Goal: Task Accomplishment & Management: Use online tool/utility

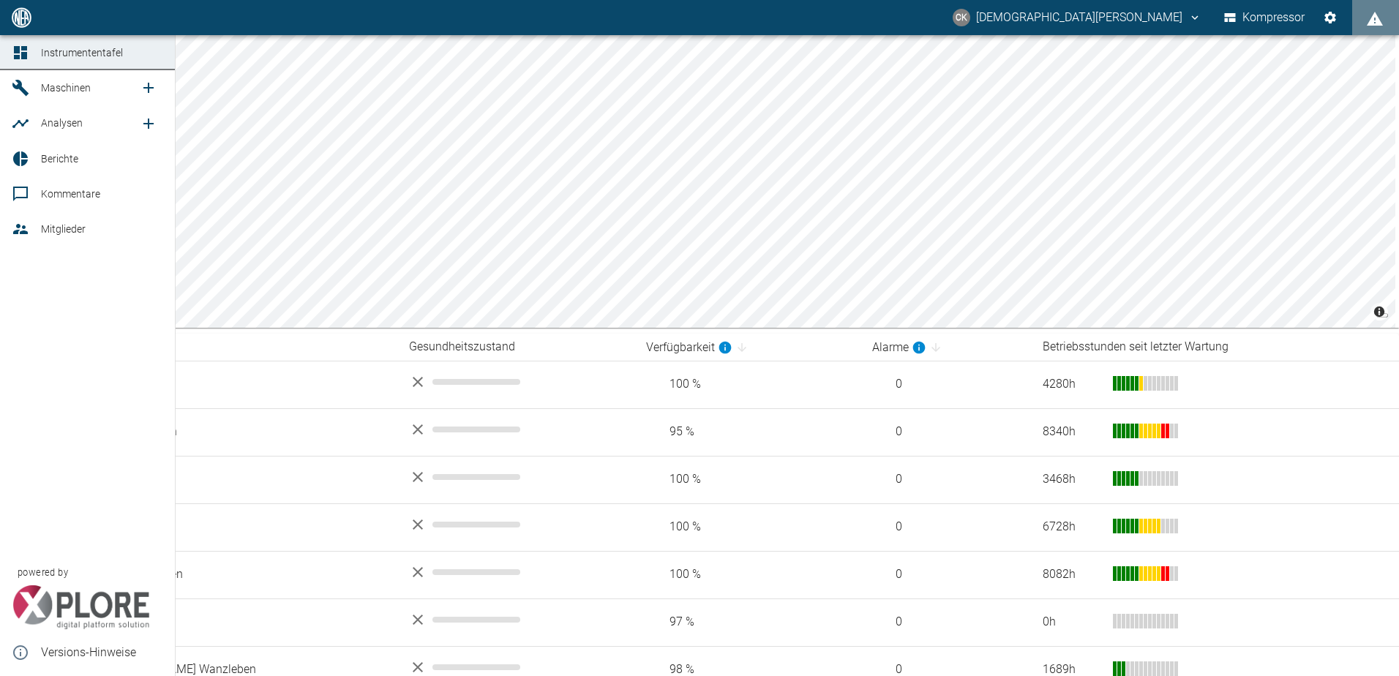
click at [26, 91] on icon at bounding box center [21, 88] width 18 height 18
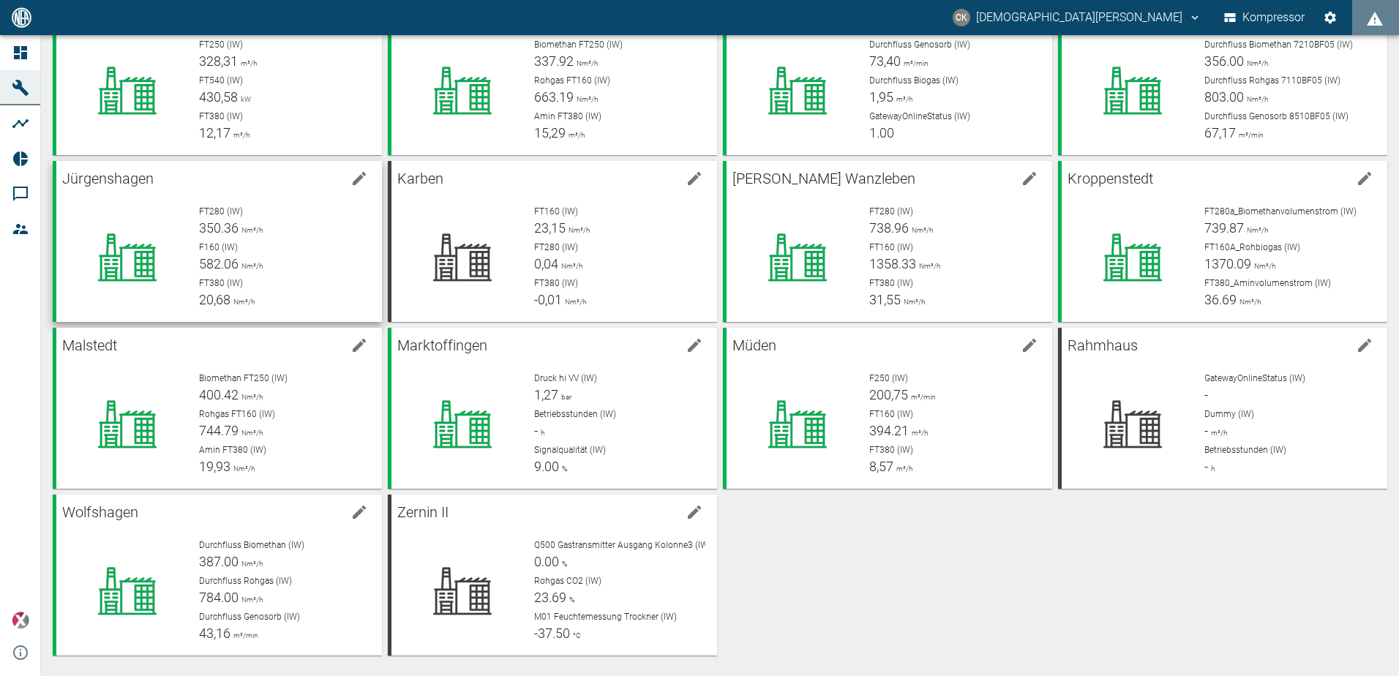
scroll to position [108, 0]
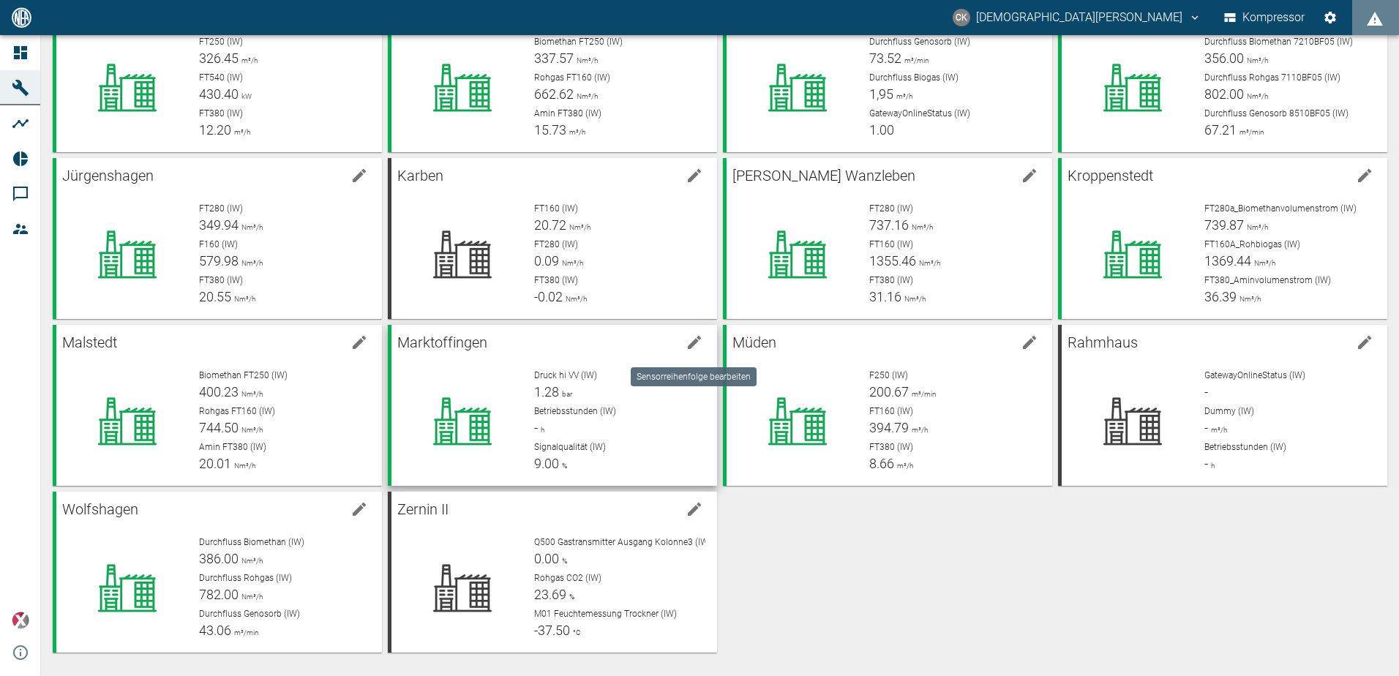
click at [700, 337] on icon "Maschine bearbeiten" at bounding box center [695, 343] width 18 height 18
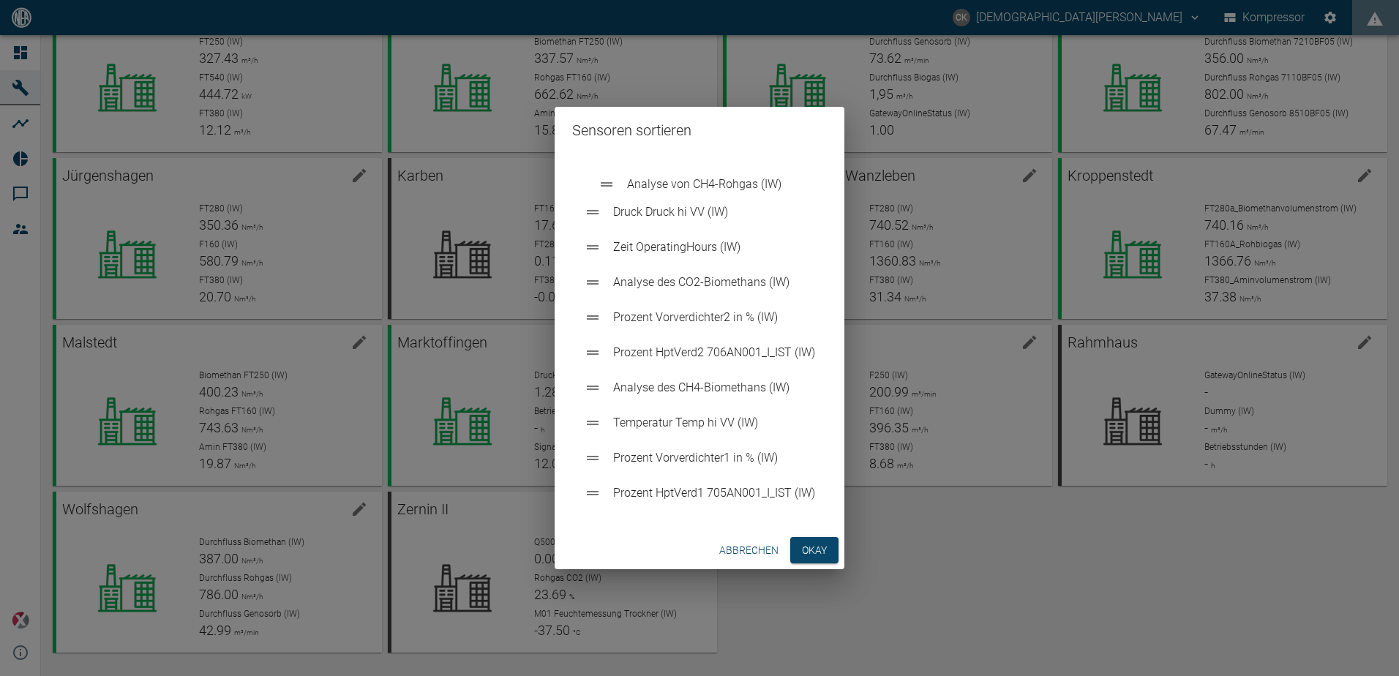
drag, startPoint x: 648, startPoint y: 431, endPoint x: 665, endPoint y: 189, distance: 242.8
click at [665, 189] on ul "Druck Druck hi VV (IW) Zeit OperatingHours (IW) Analyse des CO2-Biomethans (IW)…" at bounding box center [699, 335] width 255 height 363
drag, startPoint x: 649, startPoint y: 285, endPoint x: 662, endPoint y: 213, distance: 73.5
click at [662, 213] on ul "Analyse von CH4-Rohgas (IW) Druck Druck hi VV (IW) Zeit OperatingHours (IW) Ana…" at bounding box center [699, 335] width 255 height 363
drag, startPoint x: 659, startPoint y: 398, endPoint x: 664, endPoint y: 192, distance: 206.5
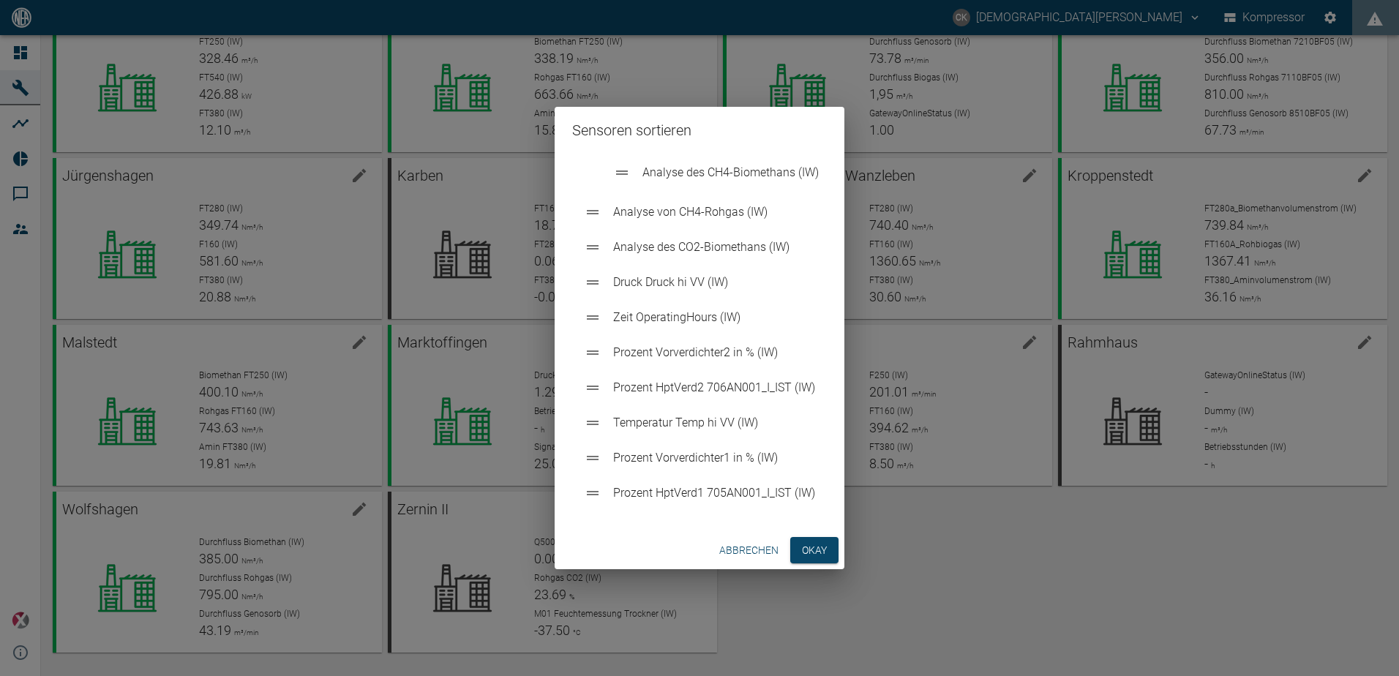
click at [664, 192] on ul "Analyse von CH4-Rohgas (IW) Analyse des CO2-Biomethans (IW) Druck Druck hi VV (…" at bounding box center [699, 335] width 255 height 363
drag, startPoint x: 662, startPoint y: 247, endPoint x: 674, endPoint y: 203, distance: 46.2
click at [674, 203] on ul "Analyse des CH4-Biomethans (IW) Analyse von CH4-Rohgas (IW) Analyse des CO2-Bio…" at bounding box center [699, 335] width 255 height 363
drag, startPoint x: 674, startPoint y: 501, endPoint x: 706, endPoint y: 185, distance: 317.8
click at [706, 185] on ul "Analyse des CH4-Biomethans (IW) Analyse des CO2-Biomethans (IW) Analyse von CH4…" at bounding box center [699, 335] width 255 height 363
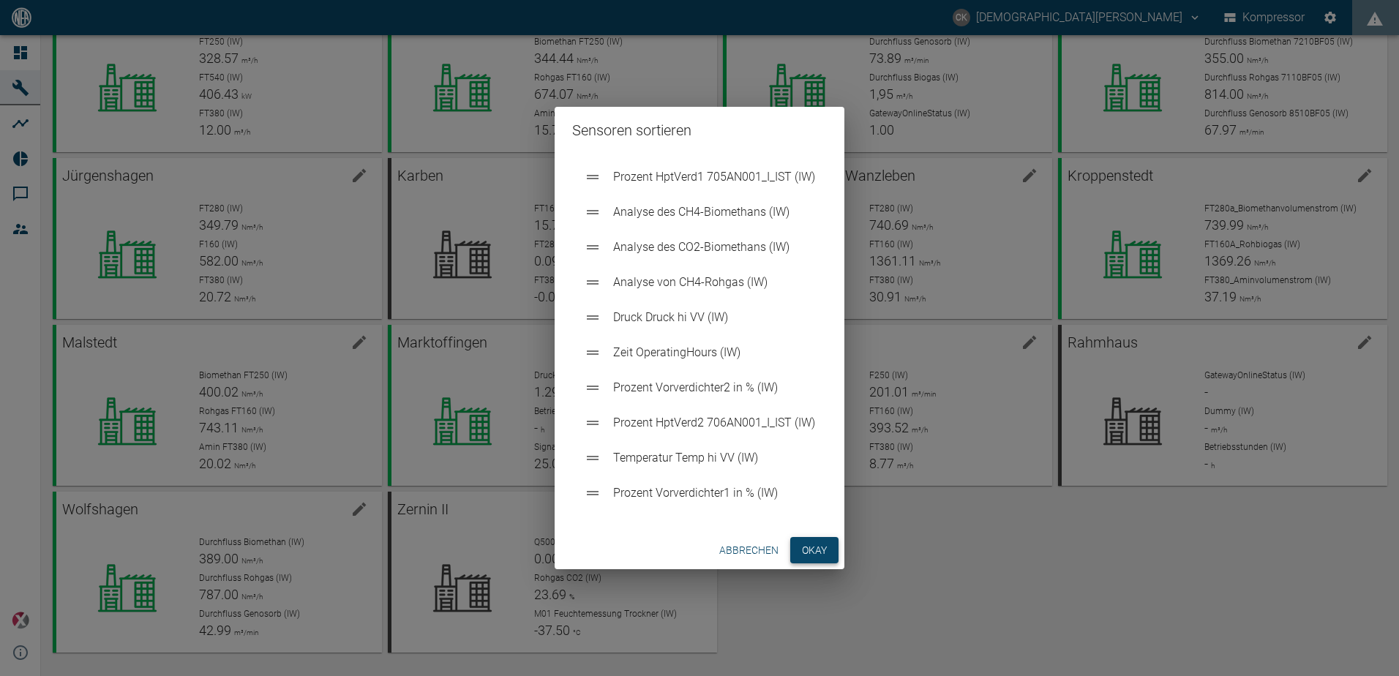
click at [823, 550] on button "Okay" at bounding box center [814, 550] width 48 height 27
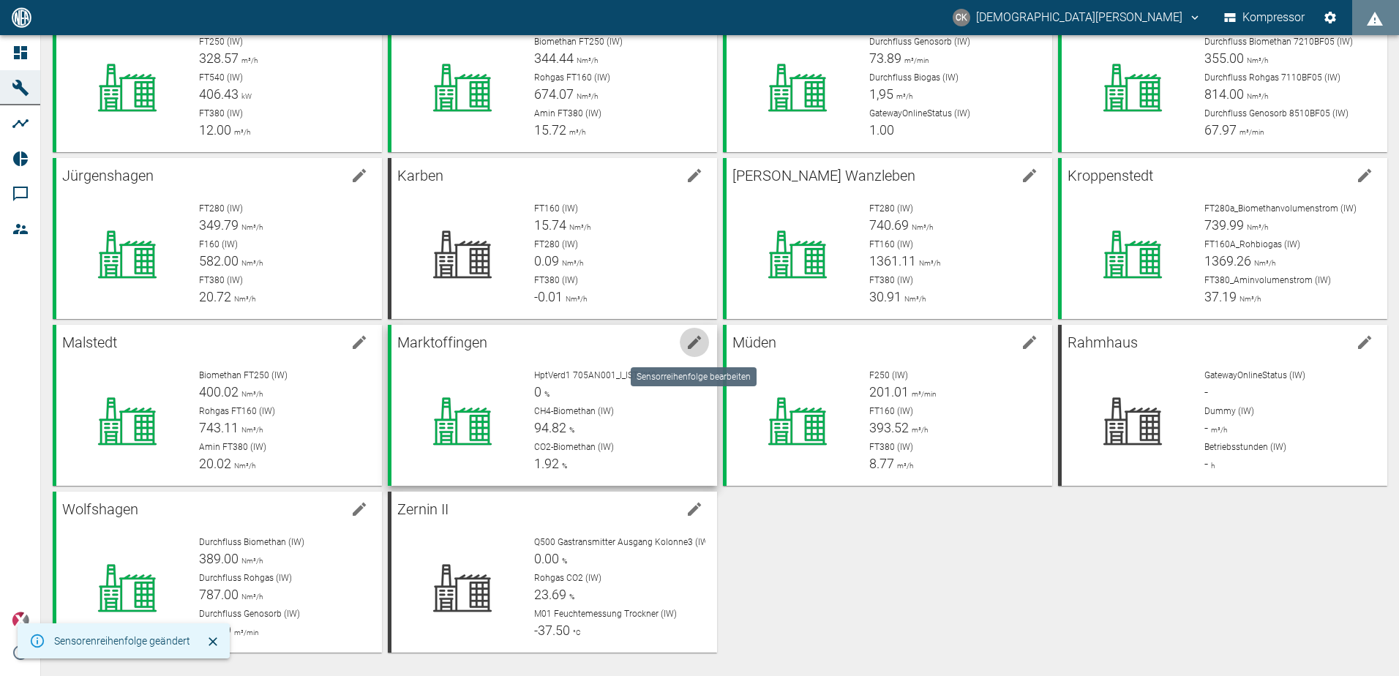
click at [692, 341] on icon "Maschine bearbeiten" at bounding box center [694, 342] width 13 height 13
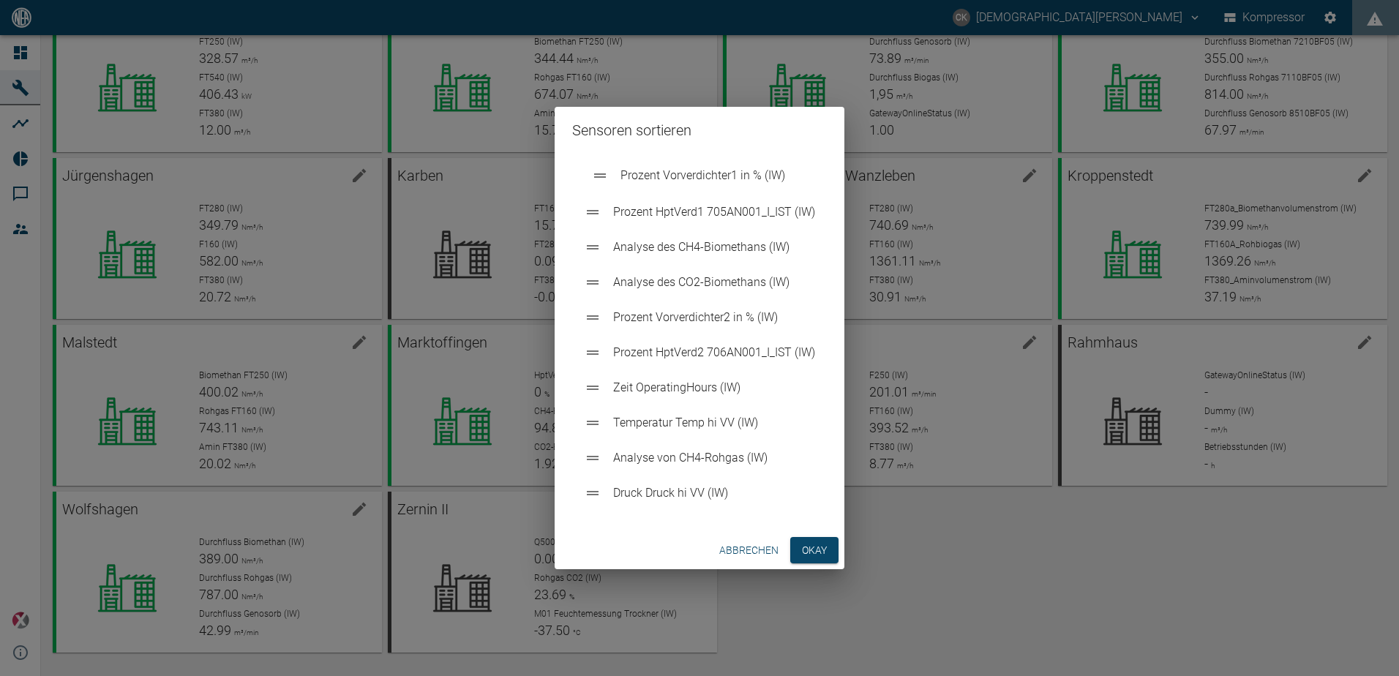
drag, startPoint x: 663, startPoint y: 463, endPoint x: 678, endPoint y: 184, distance: 279.2
click at [678, 184] on ul "Prozent HptVerd1 705AN001_I_IST (IW) Analyse des CH4-Biomethans (IW) Analyse de…" at bounding box center [699, 335] width 255 height 363
drag, startPoint x: 687, startPoint y: 247, endPoint x: 695, endPoint y: 214, distance: 34.6
click at [695, 214] on ul "Prozent Vorverdichter1 in % (IW) Prozent HptVerd1 705AN001_I_IST (IW) Analyse d…" at bounding box center [699, 335] width 255 height 363
drag, startPoint x: 659, startPoint y: 285, endPoint x: 681, endPoint y: 247, distance: 44.9
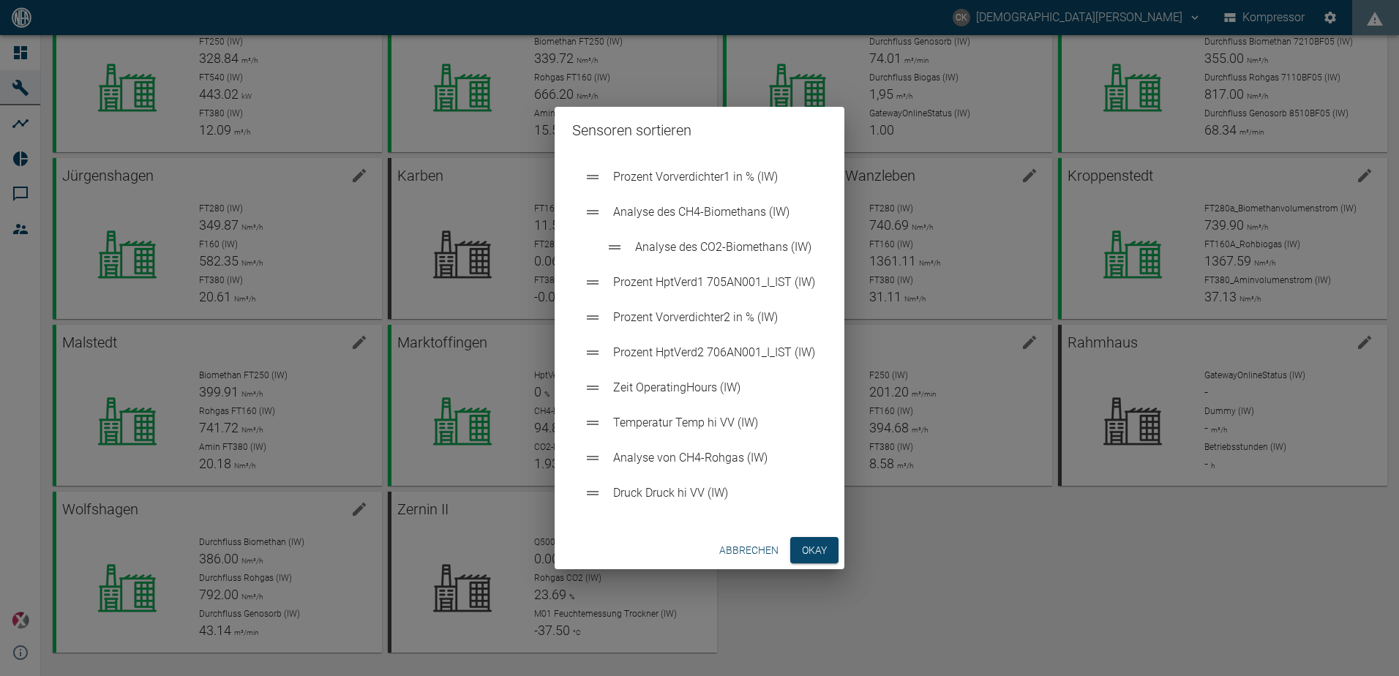
click at [681, 247] on ul "Prozent Vorverdichter1 in % (IW) Analyse des CH4-Biomethans (IW) Prozent HptVer…" at bounding box center [699, 335] width 255 height 363
click at [813, 545] on button "Okay" at bounding box center [814, 550] width 48 height 27
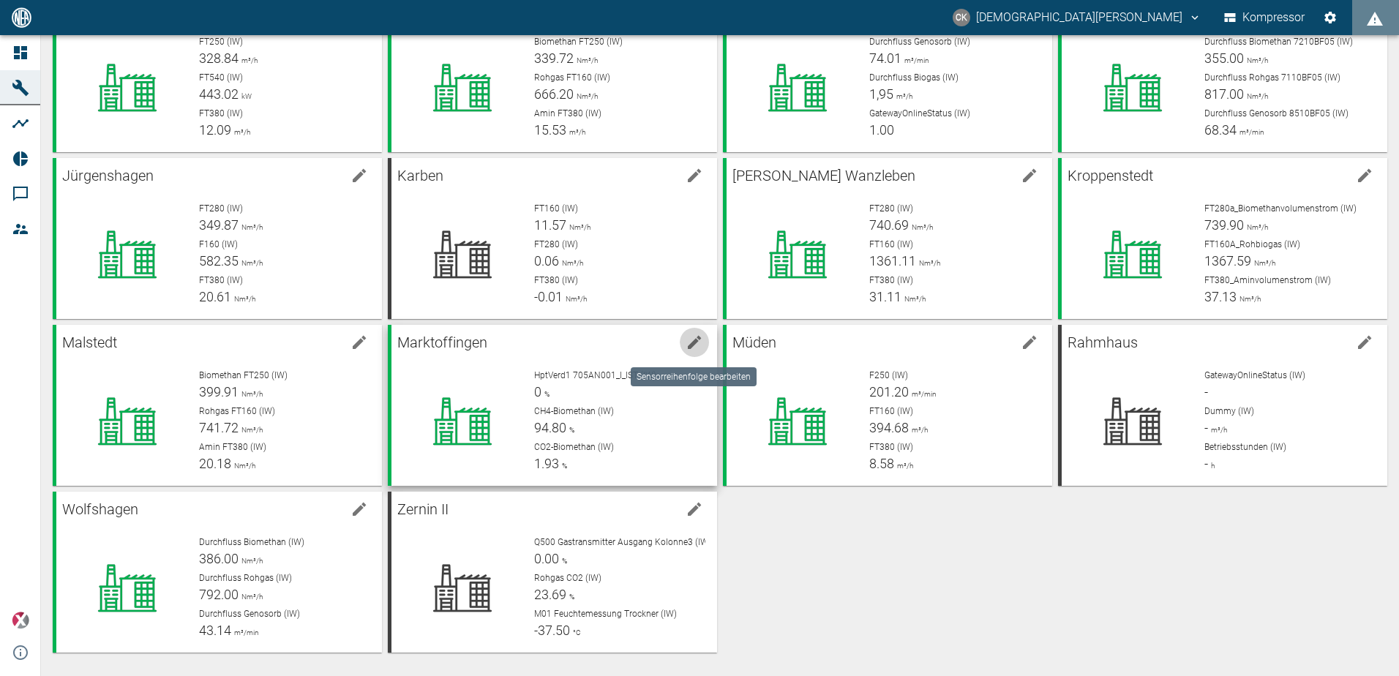
click at [693, 342] on icon "Maschine bearbeiten" at bounding box center [694, 342] width 13 height 13
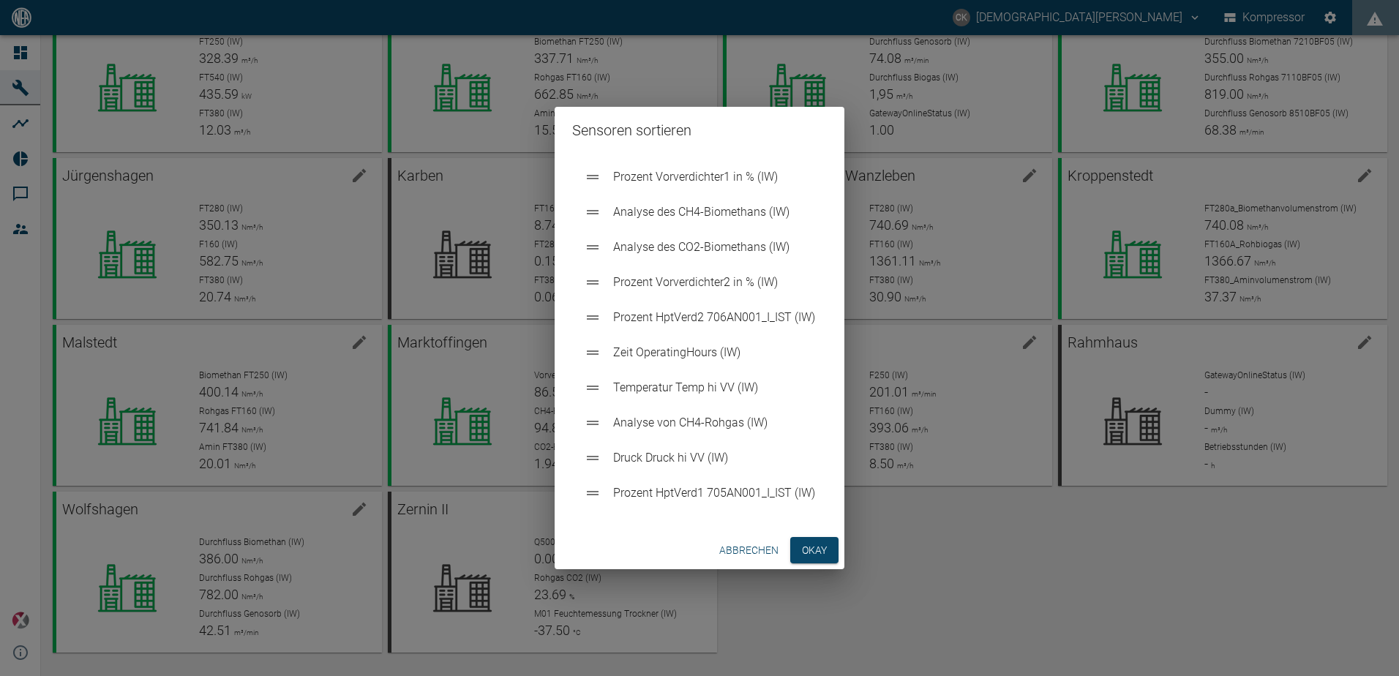
click at [1055, 558] on div "Sensoren sortieren Prozent Vorverdichter1 in % (IW) Analyse des CH4-Biomethans …" at bounding box center [699, 338] width 1399 height 676
